Goal: Task Accomplishment & Management: Manage account settings

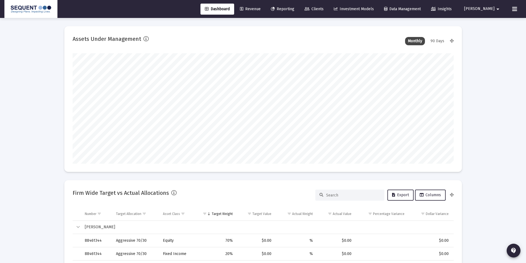
scroll to position [110, 205]
type input "[DATE]"
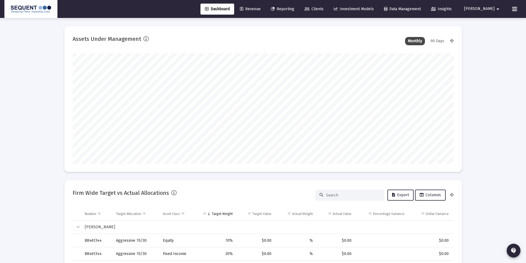
click at [324, 9] on span "Clients" at bounding box center [314, 9] width 19 height 5
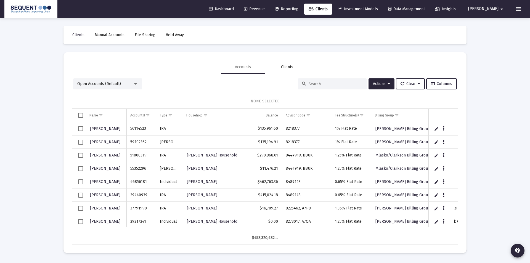
click at [289, 70] on div "Clients" at bounding box center [287, 67] width 12 height 6
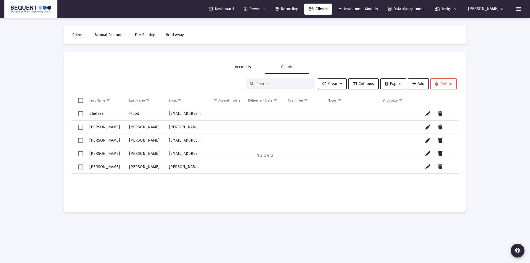
click at [245, 68] on div "Accounts" at bounding box center [243, 67] width 16 height 6
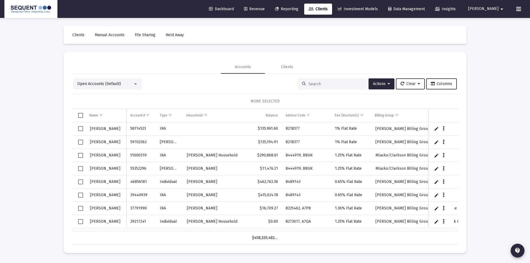
click at [318, 87] on div at bounding box center [332, 83] width 69 height 11
click at [325, 81] on div at bounding box center [332, 83] width 69 height 11
click at [321, 88] on div at bounding box center [332, 83] width 69 height 11
click at [320, 83] on input at bounding box center [336, 84] width 54 height 5
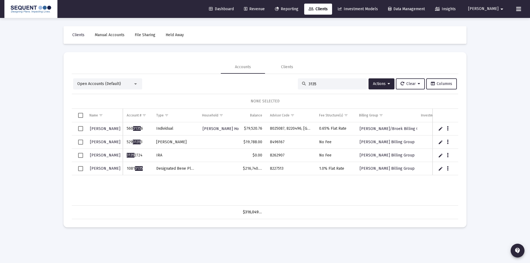
type input "3135"
drag, startPoint x: 146, startPoint y: 170, endPoint x: 127, endPoint y: 170, distance: 19.3
click at [127, 170] on td "1081 3135" at bounding box center [137, 168] width 29 height 13
copy td "1081 3135"
drag, startPoint x: 283, startPoint y: 170, endPoint x: 268, endPoint y: 171, distance: 15.0
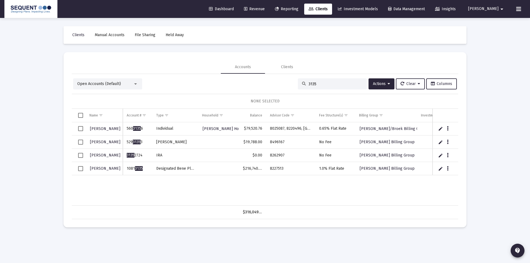
click at [268, 171] on td "8227513" at bounding box center [290, 168] width 49 height 13
copy td "8227513"
click at [305, 181] on div "[PERSON_NAME] 560 3135 6 Individual [PERSON_NAME] Household $79,520.76 8025087,…" at bounding box center [279, 163] width 415 height 83
click at [209, 183] on div "[PERSON_NAME] 560 3135 6 Individual [PERSON_NAME] Household $79,520.76 8025087,…" at bounding box center [279, 163] width 415 height 83
drag, startPoint x: 334, startPoint y: 82, endPoint x: 286, endPoint y: 83, distance: 48.3
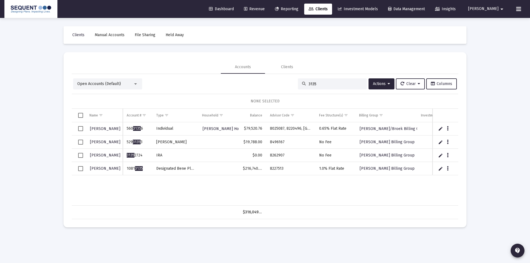
click at [287, 83] on div "Open Accounts (Default) 3135 Actions Clear Columns" at bounding box center [265, 83] width 384 height 11
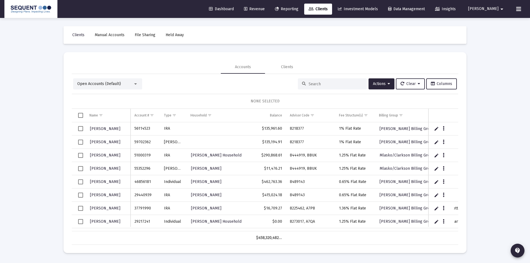
click at [326, 78] on div at bounding box center [332, 83] width 69 height 11
click at [324, 82] on input at bounding box center [336, 84] width 54 height 5
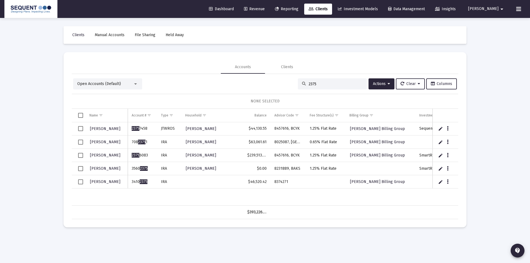
type input "2375"
drag, startPoint x: 149, startPoint y: 180, endPoint x: 129, endPoint y: 181, distance: 19.9
click at [129, 181] on td "3410 2375" at bounding box center [142, 181] width 29 height 13
copy td "3410 2375"
drag, startPoint x: 293, startPoint y: 183, endPoint x: 273, endPoint y: 184, distance: 20.5
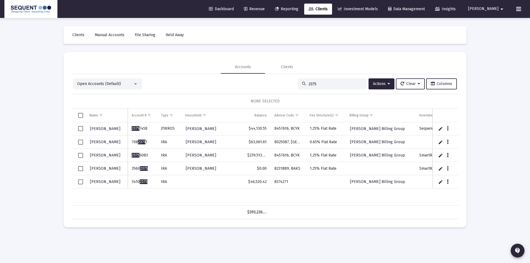
click at [273, 184] on td "8374271" at bounding box center [288, 181] width 35 height 13
copy td "8374271"
click at [354, 190] on div "[PERSON_NAME] 2375 7458 [PERSON_NAME] $44,130.55 8457616, BCYK 1.25% Flat Rate …" at bounding box center [288, 163] width 432 height 83
click at [447, 182] on icon "Data grid" at bounding box center [448, 182] width 2 height 7
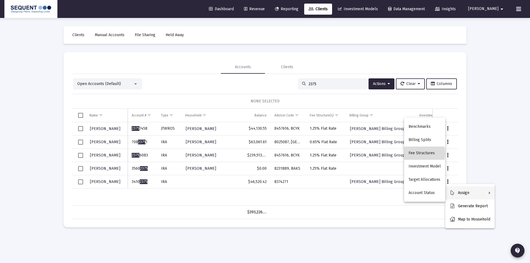
click at [424, 154] on button "Fee Structures" at bounding box center [424, 153] width 41 height 13
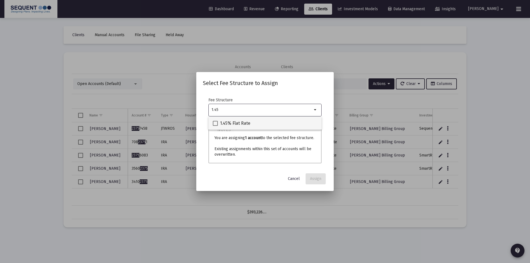
type input "1.45"
click at [237, 121] on span "1.45% Flat Rate" at bounding box center [235, 123] width 30 height 7
click at [215, 126] on input "1.45% Flat Rate" at bounding box center [215, 126] width 0 height 0
checkbox input "true"
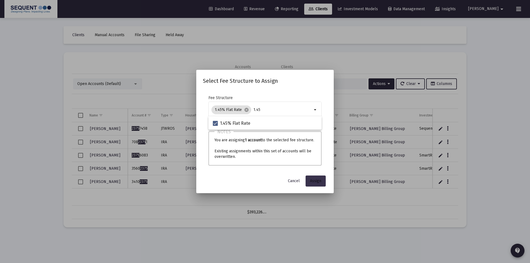
click at [318, 185] on button "Assign" at bounding box center [316, 181] width 20 height 11
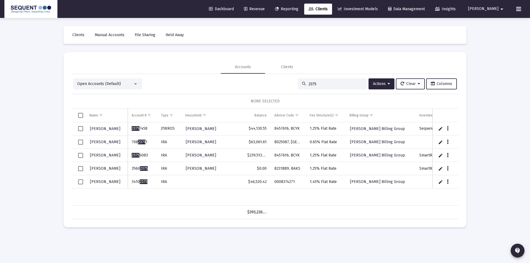
drag, startPoint x: 327, startPoint y: 86, endPoint x: 299, endPoint y: 89, distance: 28.0
click at [299, 89] on div "2375" at bounding box center [332, 83] width 69 height 11
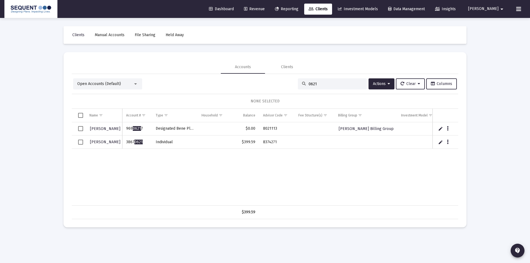
type input "0621"
drag, startPoint x: 148, startPoint y: 142, endPoint x: 124, endPoint y: 142, distance: 24.0
click at [124, 142] on td "3867 0621" at bounding box center [136, 142] width 29 height 13
copy td "3867 0621"
drag, startPoint x: 274, startPoint y: 141, endPoint x: 255, endPoint y: 142, distance: 19.1
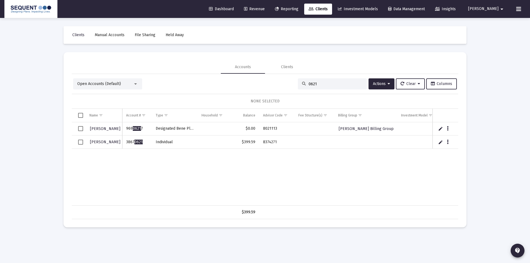
click at [255, 142] on tr "[PERSON_NAME] 3867 0621 Individual $399.59 8374271" at bounding box center [269, 142] width 395 height 13
copy tr "8374271"
drag, startPoint x: 341, startPoint y: 161, endPoint x: 345, endPoint y: 162, distance: 3.9
click at [341, 161] on div "[PERSON_NAME] 969 0621 7 Designated Bene Plan $0.00 8021113 [PERSON_NAME] Billi…" at bounding box center [269, 163] width 395 height 83
click at [447, 142] on icon "Data grid" at bounding box center [448, 142] width 2 height 7
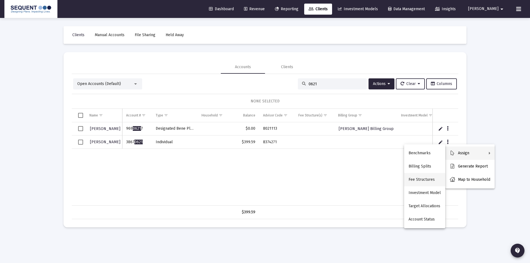
click at [428, 180] on button "Fee Structures" at bounding box center [424, 179] width 41 height 13
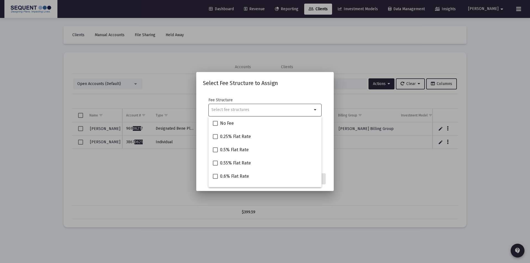
click at [239, 111] on input "Selection" at bounding box center [262, 110] width 101 height 4
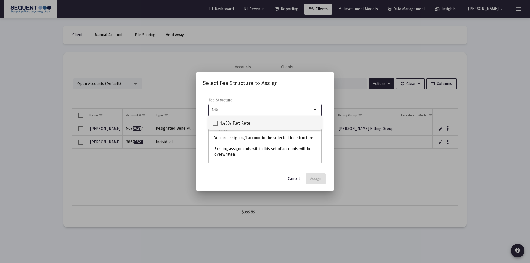
type input "1.45"
click at [242, 126] on span "1.45% Flat Rate" at bounding box center [235, 123] width 30 height 7
click at [215, 126] on input "1.45% Flat Rate" at bounding box center [215, 126] width 0 height 0
checkbox input "true"
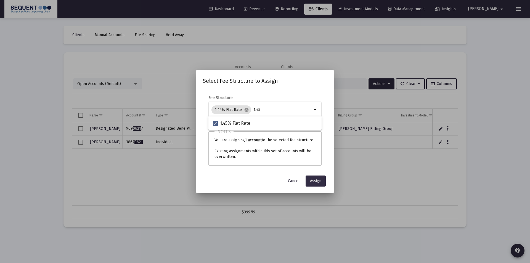
click at [322, 180] on button "Assign" at bounding box center [316, 181] width 20 height 11
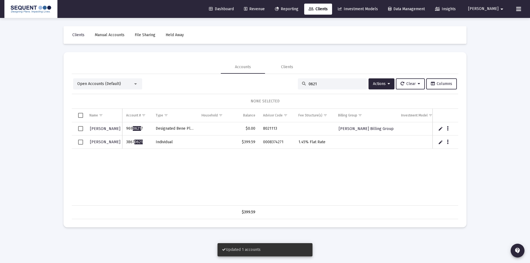
click at [82, 141] on span "Select row" at bounding box center [80, 142] width 5 height 5
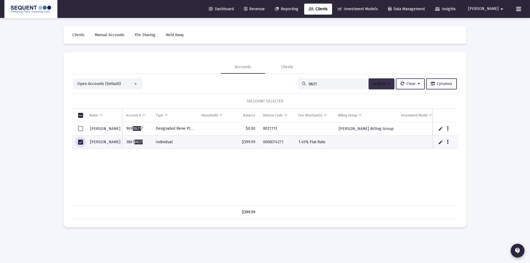
click at [381, 83] on span "Actions" at bounding box center [381, 83] width 17 height 5
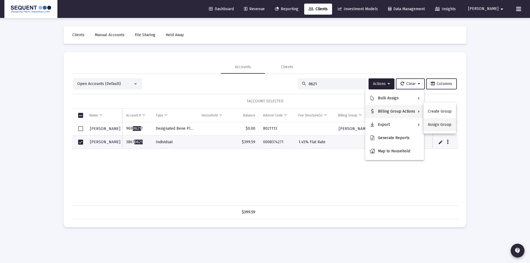
click at [437, 122] on button "Assign Group" at bounding box center [440, 124] width 33 height 13
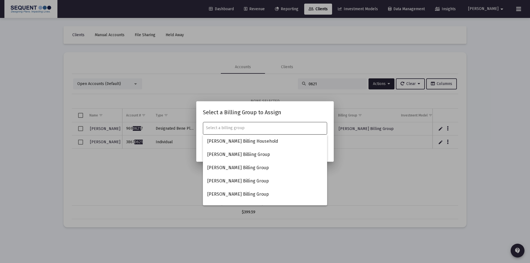
click at [249, 128] on input "text" at bounding box center [265, 128] width 118 height 4
click at [232, 180] on span "[PERSON_NAME] Billing Group" at bounding box center [264, 181] width 115 height 13
type input "[PERSON_NAME] Billing Group"
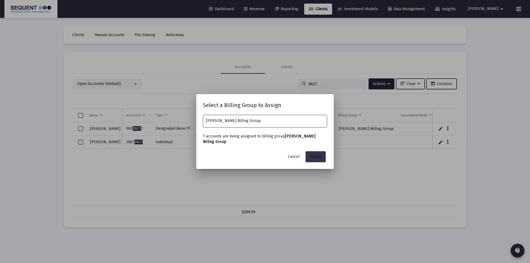
click at [323, 158] on button "Assign" at bounding box center [316, 156] width 20 height 11
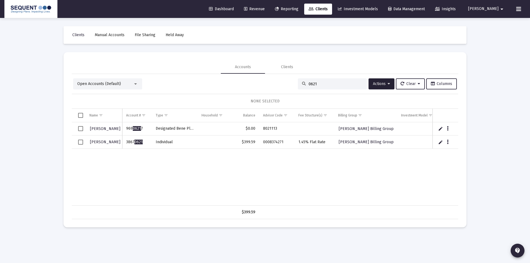
drag, startPoint x: 330, startPoint y: 85, endPoint x: 282, endPoint y: 84, distance: 47.5
click at [283, 84] on div "Open Accounts (Default) 0621 Actions Clear Columns" at bounding box center [265, 83] width 384 height 11
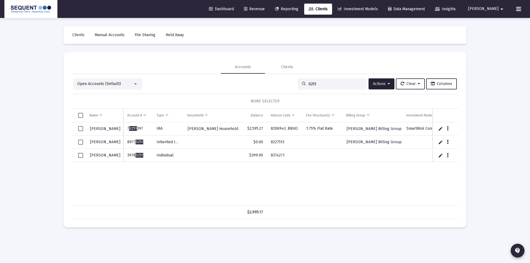
type input "0251"
drag, startPoint x: 144, startPoint y: 155, endPoint x: 127, endPoint y: 158, distance: 17.4
click at [127, 158] on td "3978 0251" at bounding box center [137, 155] width 29 height 13
copy td "3978 0251"
drag, startPoint x: 285, startPoint y: 155, endPoint x: 264, endPoint y: 155, distance: 20.4
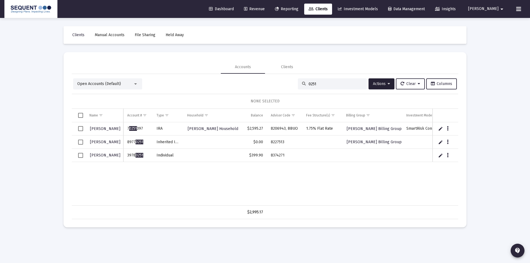
click at [264, 155] on tr "[PERSON_NAME] 3978 0251 Individual $399.90 8374271" at bounding box center [274, 155] width 405 height 13
copy tr "8374271"
click at [271, 177] on div "[PERSON_NAME] 7 0251 397 [PERSON_NAME], [PERSON_NAME] Household $2,595.27 82069…" at bounding box center [274, 163] width 405 height 83
click at [448, 156] on icon "Data grid" at bounding box center [448, 155] width 2 height 7
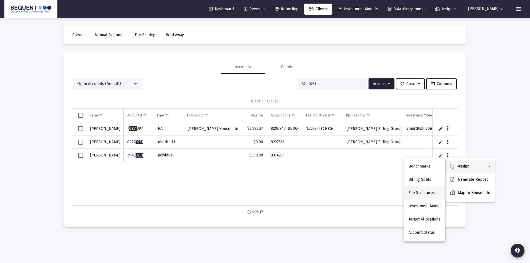
click at [431, 192] on button "Fee Structures" at bounding box center [424, 192] width 41 height 13
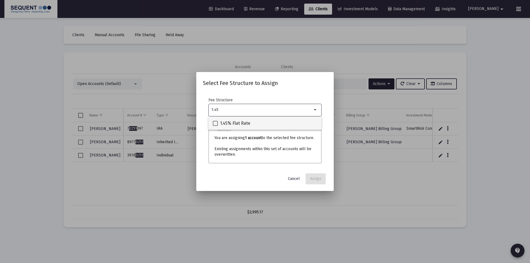
type input "1.45"
click at [247, 121] on span "1.45% Flat Rate" at bounding box center [235, 123] width 30 height 7
click at [215, 126] on input "1.45% Flat Rate" at bounding box center [215, 126] width 0 height 0
checkbox input "true"
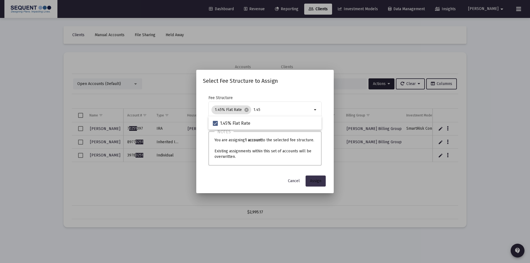
click at [319, 182] on span "Assign" at bounding box center [315, 181] width 11 height 5
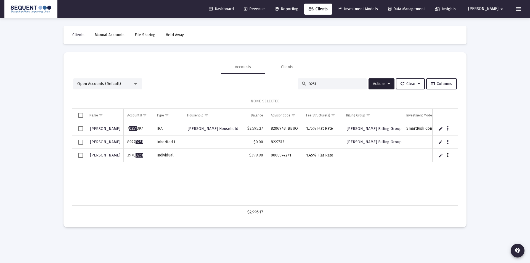
click at [449, 153] on button "Data grid" at bounding box center [447, 155] width 5 height 5
click at [354, 185] on div at bounding box center [265, 131] width 530 height 263
click at [81, 155] on span "Select row" at bounding box center [80, 155] width 5 height 5
click at [381, 83] on span "Actions" at bounding box center [381, 83] width 17 height 5
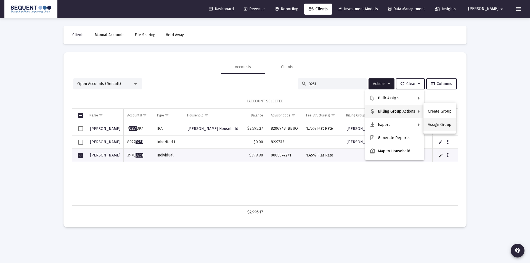
click at [441, 123] on button "Assign Group" at bounding box center [440, 124] width 33 height 13
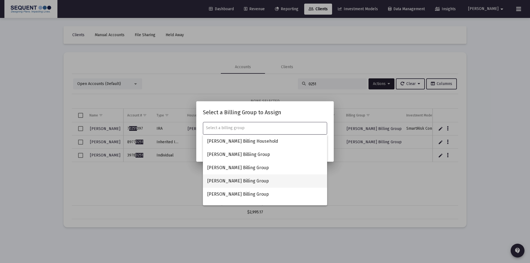
drag, startPoint x: 234, startPoint y: 182, endPoint x: 242, endPoint y: 184, distance: 7.3
click at [234, 183] on span "[PERSON_NAME] Billing Group" at bounding box center [264, 181] width 115 height 13
type input "[PERSON_NAME] Billing Group"
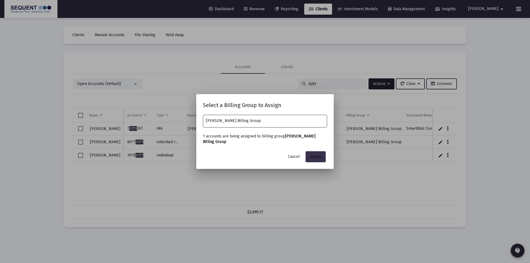
click at [321, 154] on span "Assign" at bounding box center [315, 156] width 11 height 5
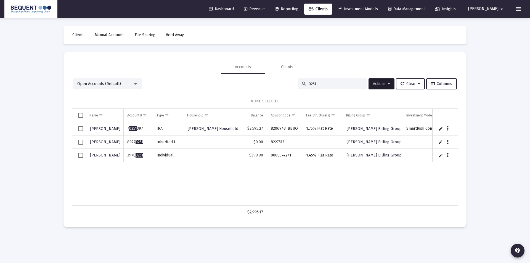
click at [326, 87] on div "0251" at bounding box center [332, 83] width 69 height 11
drag, startPoint x: 323, startPoint y: 82, endPoint x: 295, endPoint y: 82, distance: 27.9
click at [298, 82] on div "0251" at bounding box center [332, 83] width 69 height 11
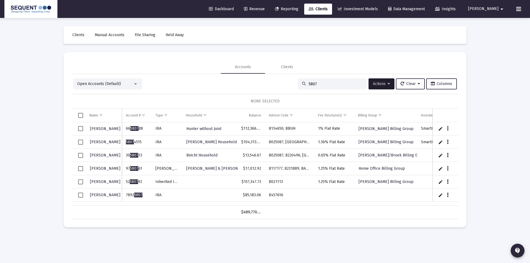
type input "5807"
drag, startPoint x: 145, startPoint y: 195, endPoint x: 125, endPoint y: 196, distance: 20.5
click at [125, 196] on td "7892 5807" at bounding box center [136, 195] width 29 height 13
copy td "7892 5807"
drag, startPoint x: 289, startPoint y: 196, endPoint x: 270, endPoint y: 196, distance: 18.5
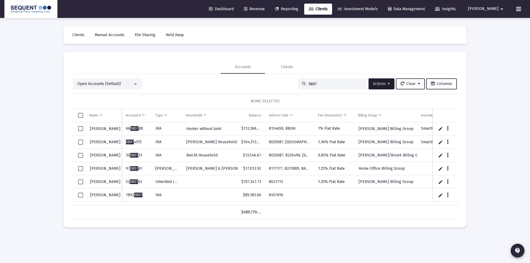
click at [270, 196] on td "8457616" at bounding box center [289, 195] width 49 height 13
copy td "8457616"
drag, startPoint x: 144, startPoint y: 196, endPoint x: 126, endPoint y: 196, distance: 18.2
click at [126, 196] on td "7892 5807" at bounding box center [136, 195] width 29 height 13
click at [448, 195] on icon "Data grid" at bounding box center [448, 195] width 2 height 7
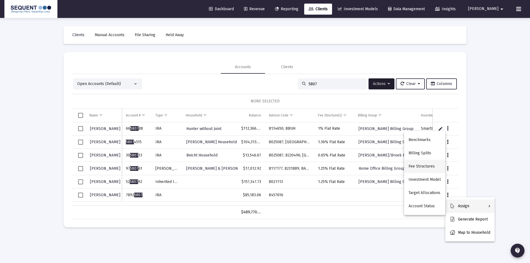
click at [421, 166] on button "Fee Structures" at bounding box center [424, 166] width 41 height 13
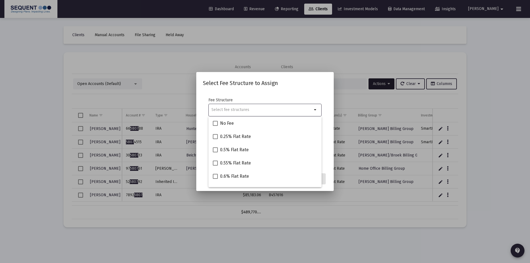
click at [252, 109] on input "Selection" at bounding box center [262, 110] width 101 height 4
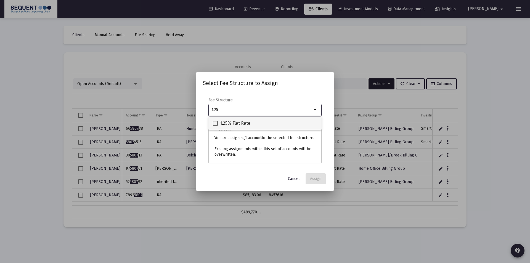
type input "1.25"
click at [244, 122] on span "1.25% Flat Rate" at bounding box center [235, 123] width 30 height 7
click at [215, 126] on input "1.25% Flat Rate" at bounding box center [215, 126] width 0 height 0
checkbox input "true"
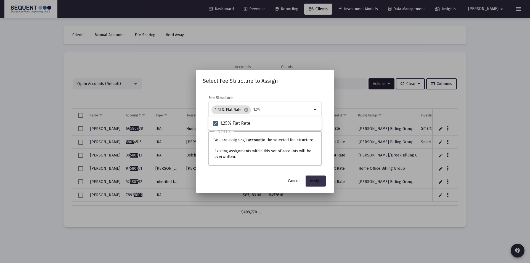
click at [314, 179] on span "Assign" at bounding box center [315, 181] width 11 height 5
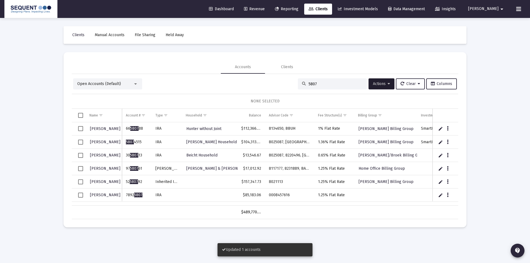
click at [80, 195] on span "Select row" at bounding box center [80, 195] width 5 height 5
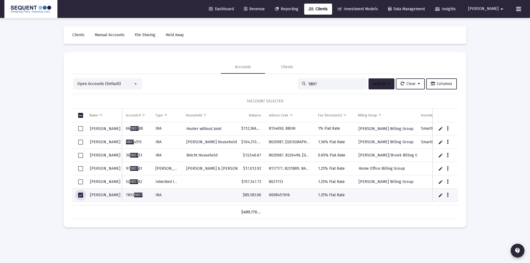
click at [388, 83] on icon at bounding box center [389, 84] width 2 height 4
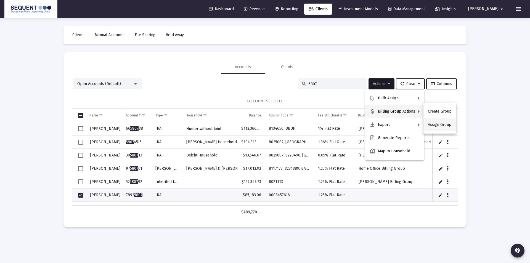
click at [434, 126] on button "Assign Group" at bounding box center [440, 124] width 33 height 13
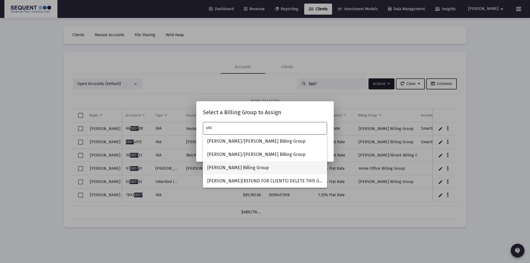
click at [236, 169] on span "[PERSON_NAME] Billing Group" at bounding box center [264, 167] width 115 height 13
type input "[PERSON_NAME] Billing Group"
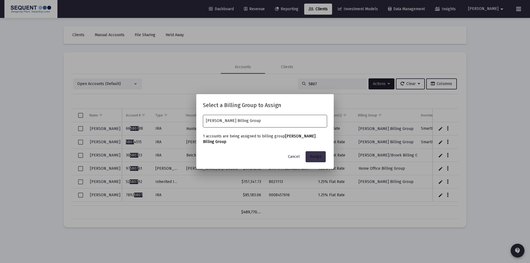
click at [314, 153] on button "Assign" at bounding box center [316, 156] width 20 height 11
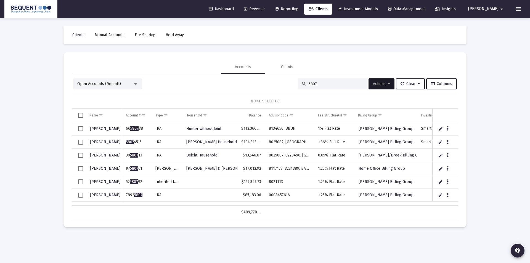
drag, startPoint x: 315, startPoint y: 83, endPoint x: 289, endPoint y: 83, distance: 26.0
click at [289, 83] on div "Open Accounts (Default) 5807 Actions Clear Columns" at bounding box center [265, 83] width 384 height 11
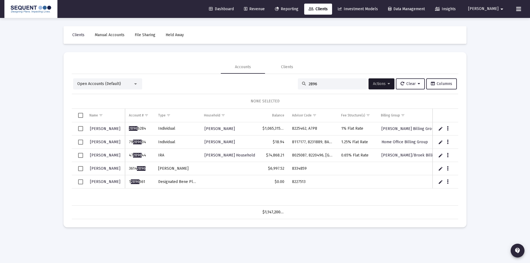
type input "2896"
drag, startPoint x: 145, startPoint y: 169, endPoint x: 128, endPoint y: 169, distance: 17.4
click at [128, 169] on td "3614 2896" at bounding box center [139, 168] width 29 height 13
drag, startPoint x: 308, startPoint y: 168, endPoint x: 293, endPoint y: 170, distance: 15.3
click at [293, 170] on td "8334859" at bounding box center [312, 168] width 49 height 13
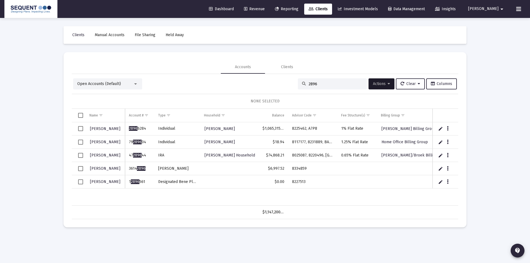
click at [81, 170] on span "Select row" at bounding box center [80, 168] width 5 height 5
click at [388, 84] on button "Actions" at bounding box center [382, 83] width 26 height 11
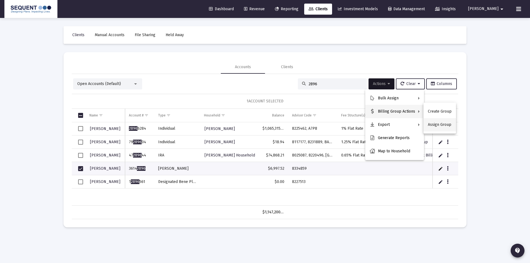
click at [432, 122] on button "Assign Group" at bounding box center [440, 124] width 33 height 13
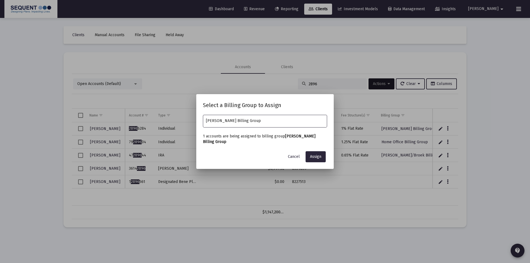
type input "[PERSON_NAME] Billing Group"
click at [306, 151] on button "Assign" at bounding box center [316, 156] width 20 height 11
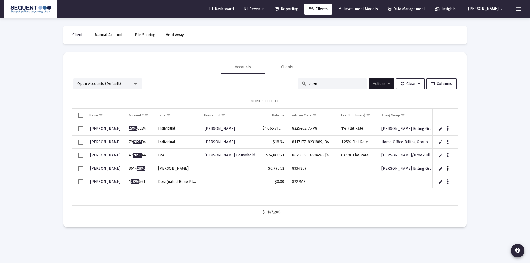
click at [447, 168] on icon "Data grid" at bounding box center [448, 168] width 2 height 7
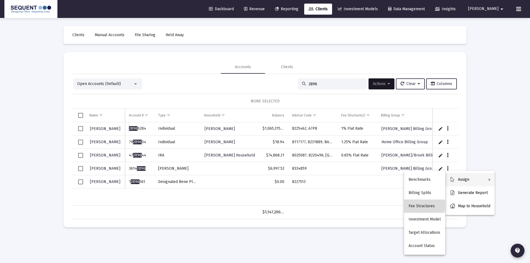
click at [425, 206] on button "Fee Structures" at bounding box center [424, 206] width 41 height 13
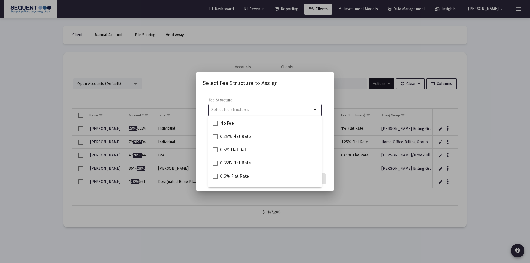
click at [233, 110] on input "Selection" at bounding box center [262, 110] width 101 height 4
type input "1.3"
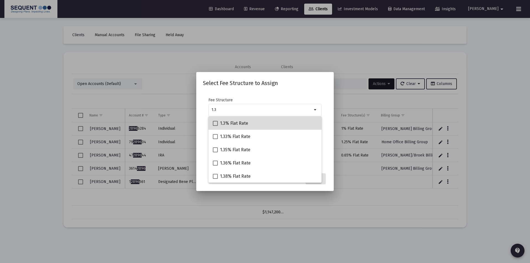
click at [233, 118] on mat-checkbox "1.3% Flat Rate" at bounding box center [230, 123] width 35 height 13
click at [234, 124] on span "1.3% Flat Rate" at bounding box center [234, 123] width 28 height 7
click at [215, 126] on input "1.3% Flat Rate" at bounding box center [215, 126] width 0 height 0
checkbox input "true"
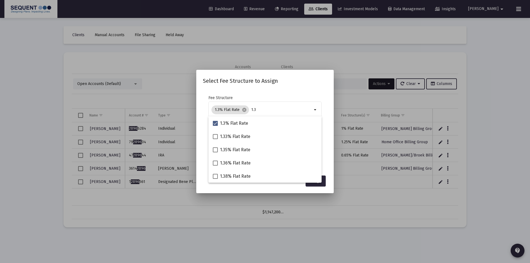
click at [299, 82] on h2 "Select Fee Structure to Assign" at bounding box center [265, 80] width 124 height 9
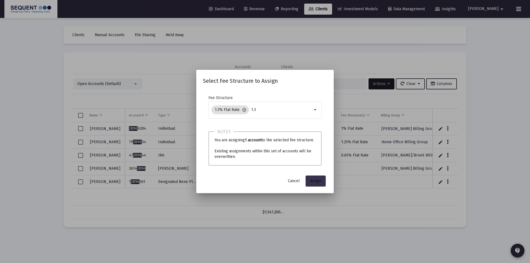
click at [320, 178] on button "Assign" at bounding box center [316, 181] width 20 height 11
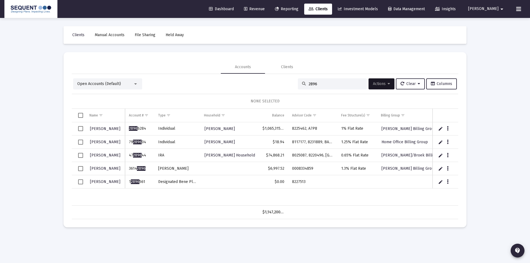
drag, startPoint x: 314, startPoint y: 83, endPoint x: 303, endPoint y: 83, distance: 10.2
click at [304, 83] on div "2896" at bounding box center [332, 83] width 69 height 11
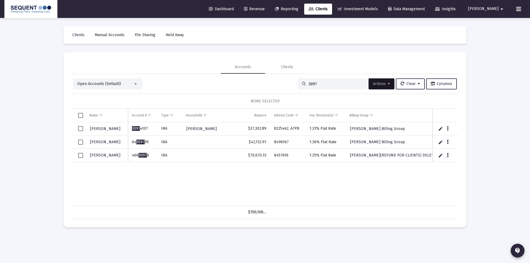
click at [309, 83] on input "3097" at bounding box center [336, 84] width 54 height 5
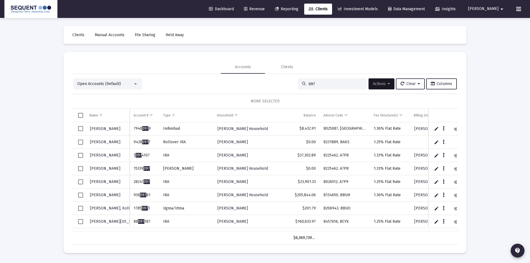
click at [305, 85] on div "097" at bounding box center [332, 83] width 69 height 11
click at [309, 83] on input "097" at bounding box center [336, 84] width 54 height 5
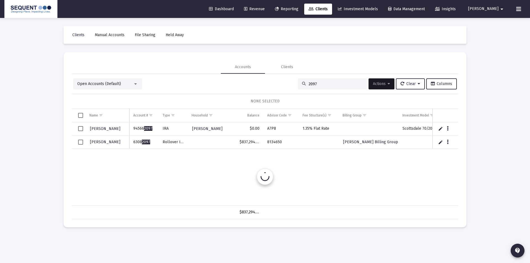
type input "2097"
drag, startPoint x: 155, startPoint y: 142, endPoint x: 134, endPoint y: 143, distance: 21.0
click at [134, 143] on td "6308 2097" at bounding box center [144, 142] width 29 height 13
drag, startPoint x: 284, startPoint y: 142, endPoint x: 267, endPoint y: 143, distance: 17.4
click at [267, 143] on td "8134650" at bounding box center [280, 142] width 35 height 13
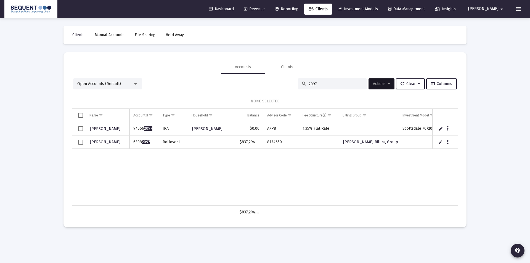
click at [334, 166] on div "[PERSON_NAME] 94566 2097 [PERSON_NAME], [PERSON_NAME] $0.00 A7P8 1.35% Flat Rat…" at bounding box center [291, 163] width 439 height 83
click at [448, 141] on icon "Data grid" at bounding box center [448, 142] width 2 height 7
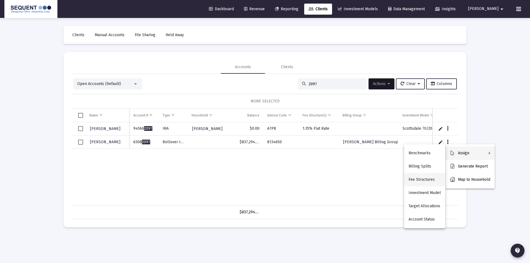
click at [421, 179] on button "Fee Structures" at bounding box center [424, 179] width 41 height 13
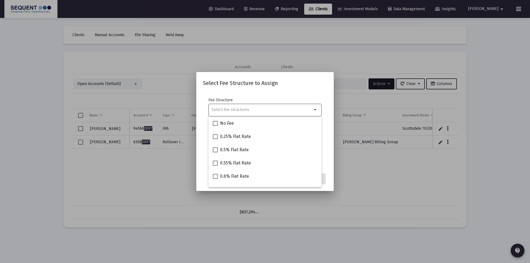
click at [266, 111] on input "Selection" at bounding box center [262, 110] width 101 height 4
type input "1"
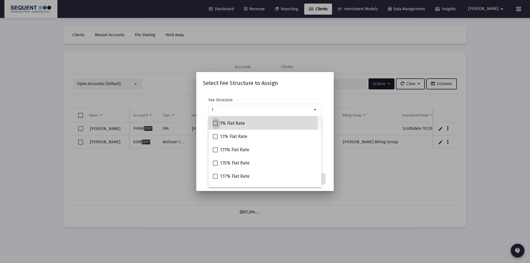
click at [230, 122] on span "1% Flat Rate" at bounding box center [232, 123] width 25 height 7
click at [215, 126] on input "1% Flat Rate" at bounding box center [215, 126] width 0 height 0
checkbox input "true"
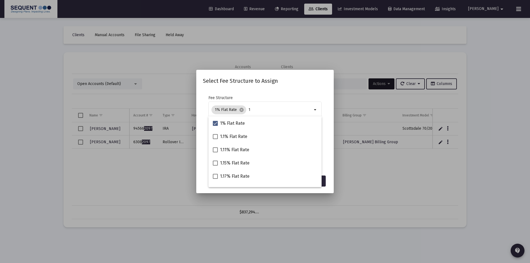
click at [308, 97] on div "Fee Structure 1% Flat Rate cancel 1 arrow_drop_down" at bounding box center [264, 110] width 113 height 30
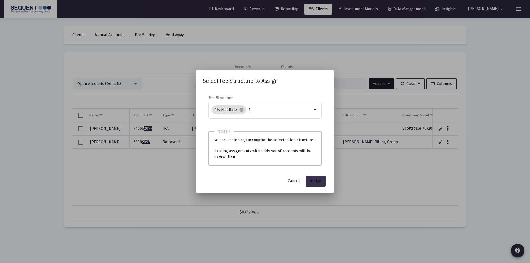
click at [316, 181] on span "Assign" at bounding box center [315, 181] width 11 height 5
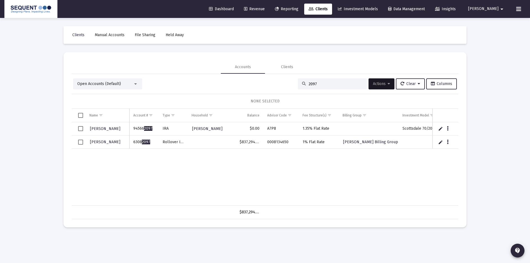
drag, startPoint x: 325, startPoint y: 82, endPoint x: 283, endPoint y: 83, distance: 42.0
click at [283, 83] on div "Open Accounts (Default) 2097 Actions Clear Columns" at bounding box center [265, 83] width 384 height 11
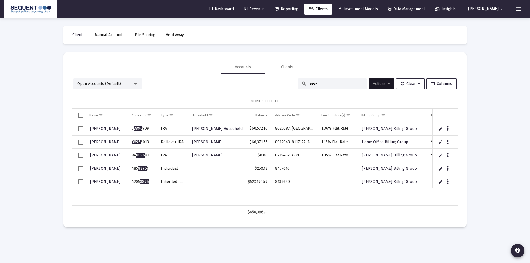
type input "8896"
drag, startPoint x: 151, startPoint y: 181, endPoint x: 129, endPoint y: 181, distance: 21.5
click at [129, 181] on td "4205 8896" at bounding box center [142, 181] width 29 height 13
drag, startPoint x: 289, startPoint y: 181, endPoint x: 276, endPoint y: 182, distance: 13.0
click at [276, 182] on td "8134650" at bounding box center [294, 181] width 46 height 13
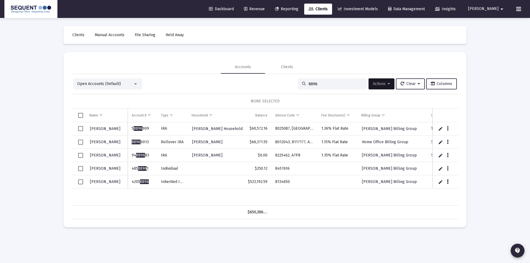
click at [449, 181] on button "Data grid" at bounding box center [447, 181] width 5 height 5
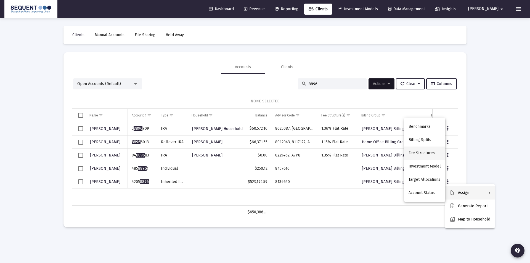
click at [431, 151] on button "Fee Structures" at bounding box center [424, 153] width 41 height 13
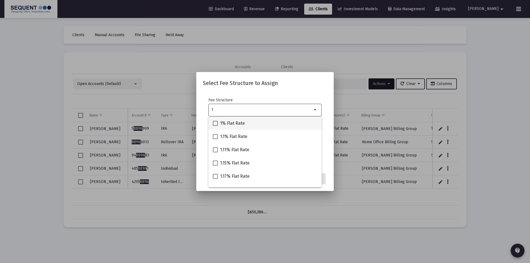
type input "1"
click at [241, 122] on span "1% Flat Rate" at bounding box center [232, 123] width 25 height 7
click at [215, 126] on input "1% Flat Rate" at bounding box center [215, 126] width 0 height 0
checkbox input "true"
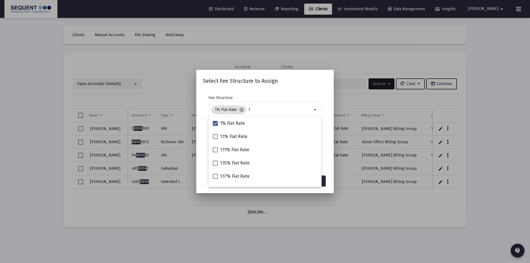
click at [282, 85] on div "Select Fee Structure to Assign Fee Structure 1% Flat Rate cancel 1 arrow_drop_d…" at bounding box center [265, 131] width 124 height 110
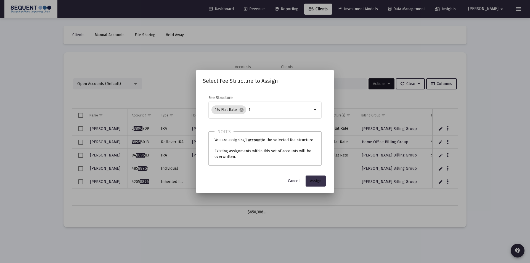
click at [312, 181] on span "Assign" at bounding box center [315, 181] width 11 height 5
